Goal: Task Accomplishment & Management: Complete application form

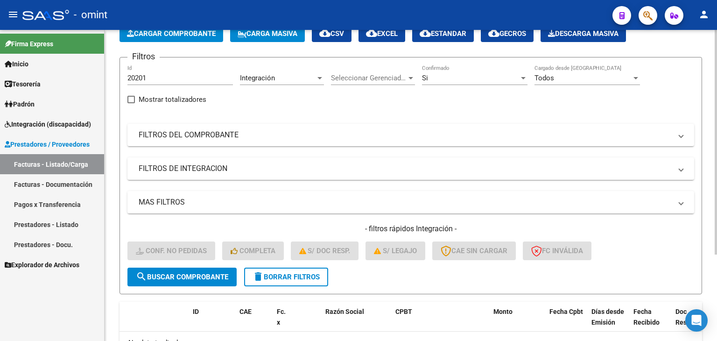
scroll to position [41, 0]
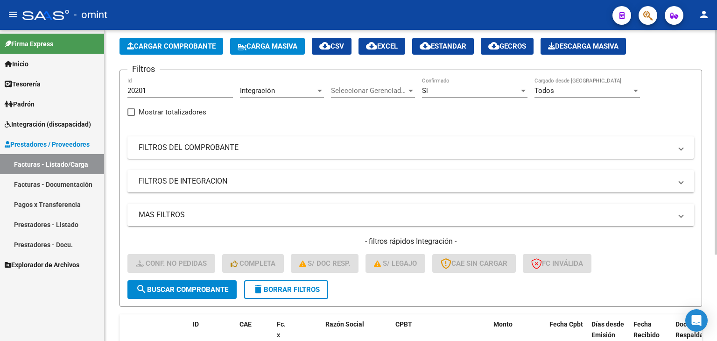
click at [136, 84] on div "20201 Id" at bounding box center [179, 87] width 105 height 20
click at [140, 91] on input "20201" at bounding box center [179, 90] width 105 height 8
paste input "474"
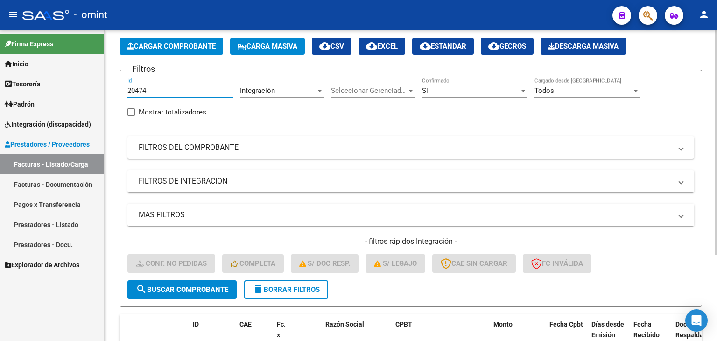
type input "20474"
click at [208, 288] on span "search Buscar Comprobante" at bounding box center [182, 289] width 92 height 8
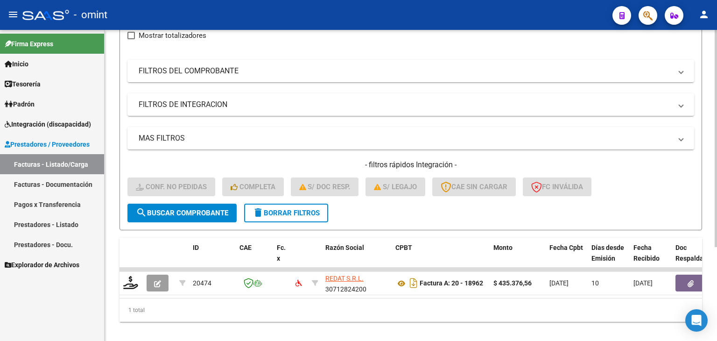
scroll to position [134, 0]
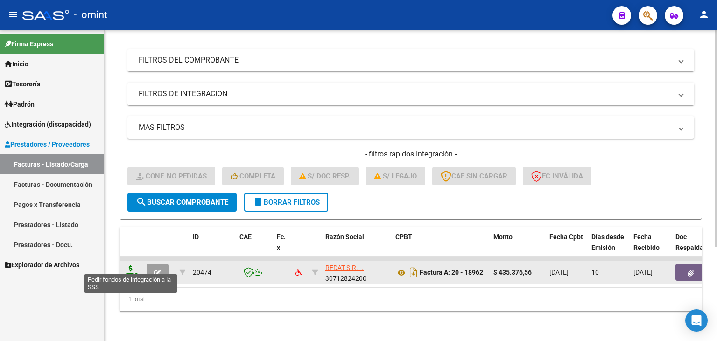
click at [127, 266] on icon at bounding box center [130, 271] width 15 height 13
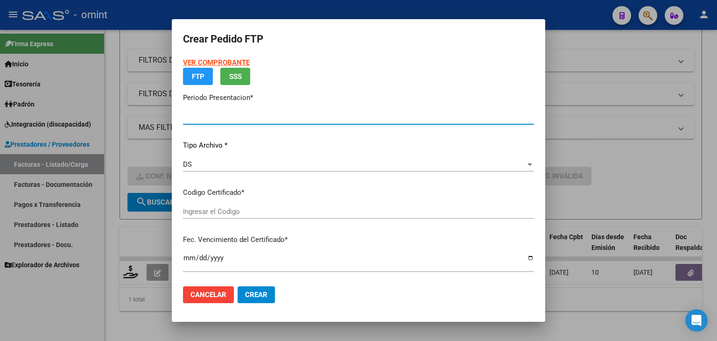
type input "202508"
type input "$ 435.376,56"
type input "6840086756"
type input "[DATE]"
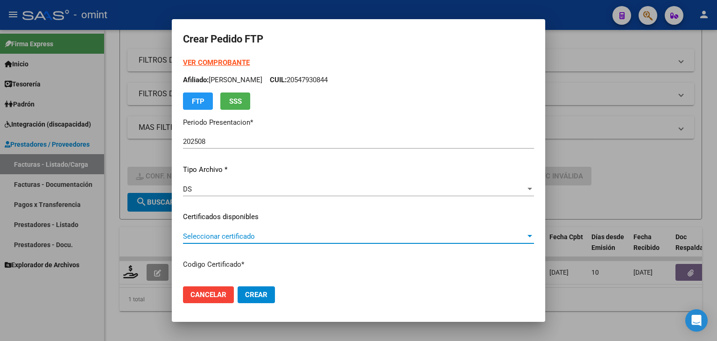
click at [260, 238] on span "Seleccionar certificado" at bounding box center [354, 236] width 343 height 8
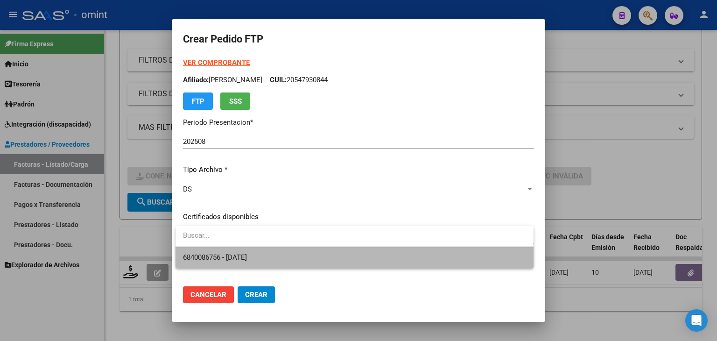
drag, startPoint x: 253, startPoint y: 251, endPoint x: 302, endPoint y: 263, distance: 50.9
click at [253, 251] on span "6840086756 - [DATE]" at bounding box center [354, 257] width 343 height 21
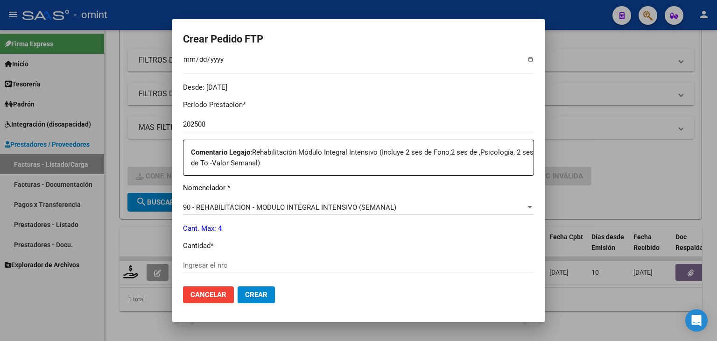
scroll to position [280, 0]
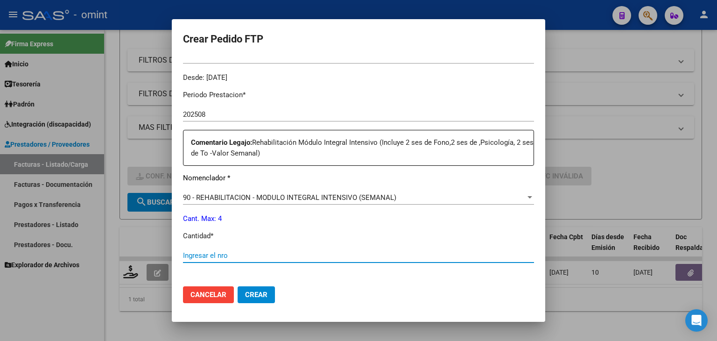
click at [228, 253] on input "Ingresar el nro" at bounding box center [358, 255] width 351 height 8
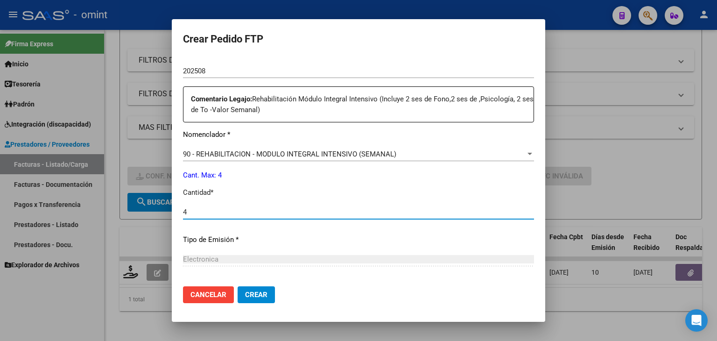
scroll to position [414, 0]
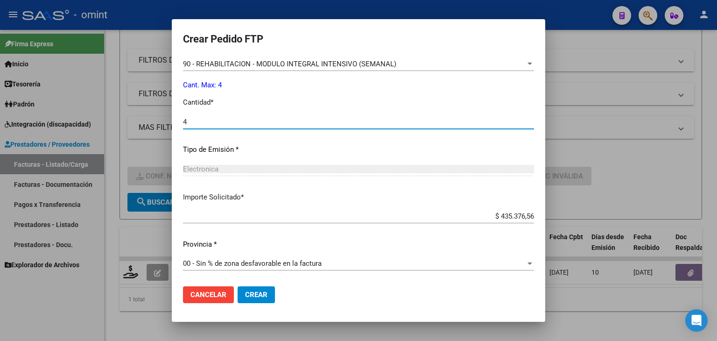
type input "4"
click at [241, 63] on span "90 - REHABILITACION - MODULO INTEGRAL INTENSIVO (SEMANAL)" at bounding box center [289, 64] width 213 height 8
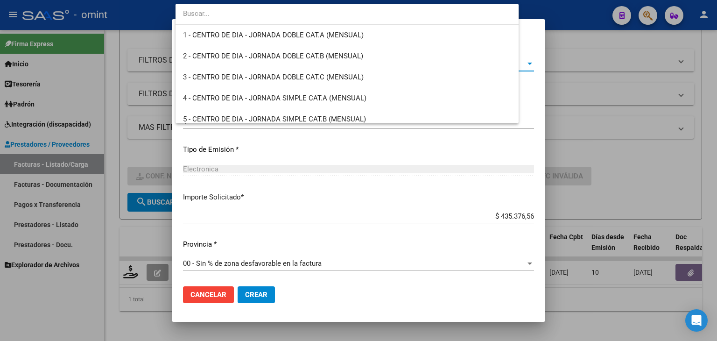
scroll to position [1841, 0]
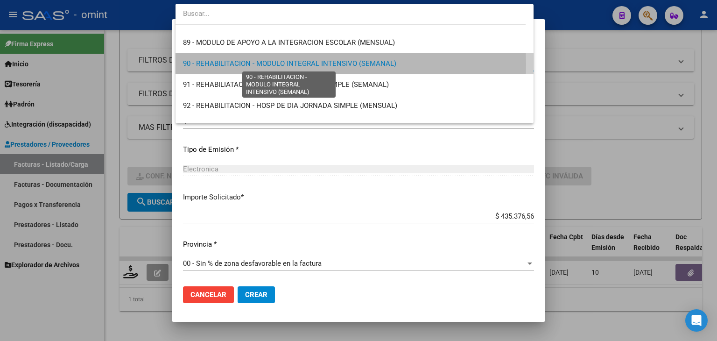
click at [309, 64] on span "90 - REHABILITACION - MODULO INTEGRAL INTENSIVO (SEMANAL)" at bounding box center [289, 63] width 213 height 8
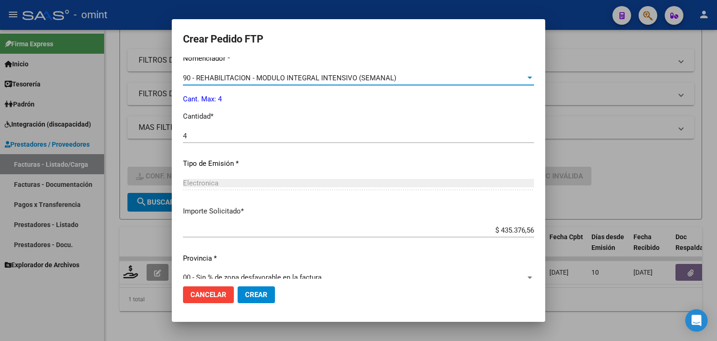
scroll to position [414, 0]
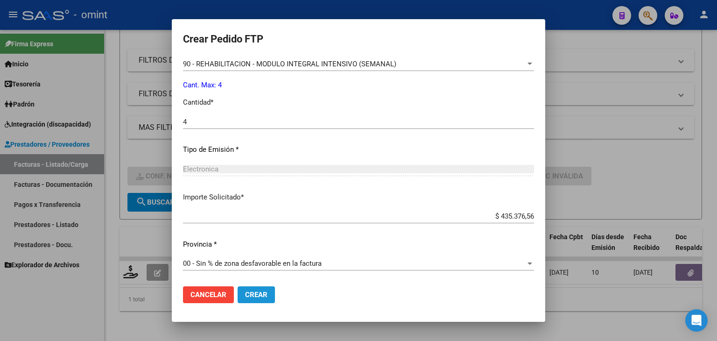
click at [254, 294] on span "Crear" at bounding box center [256, 294] width 22 height 8
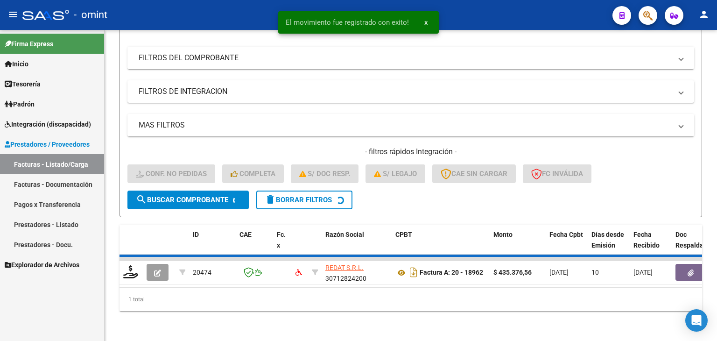
scroll to position [119, 0]
